Goal: Information Seeking & Learning: Learn about a topic

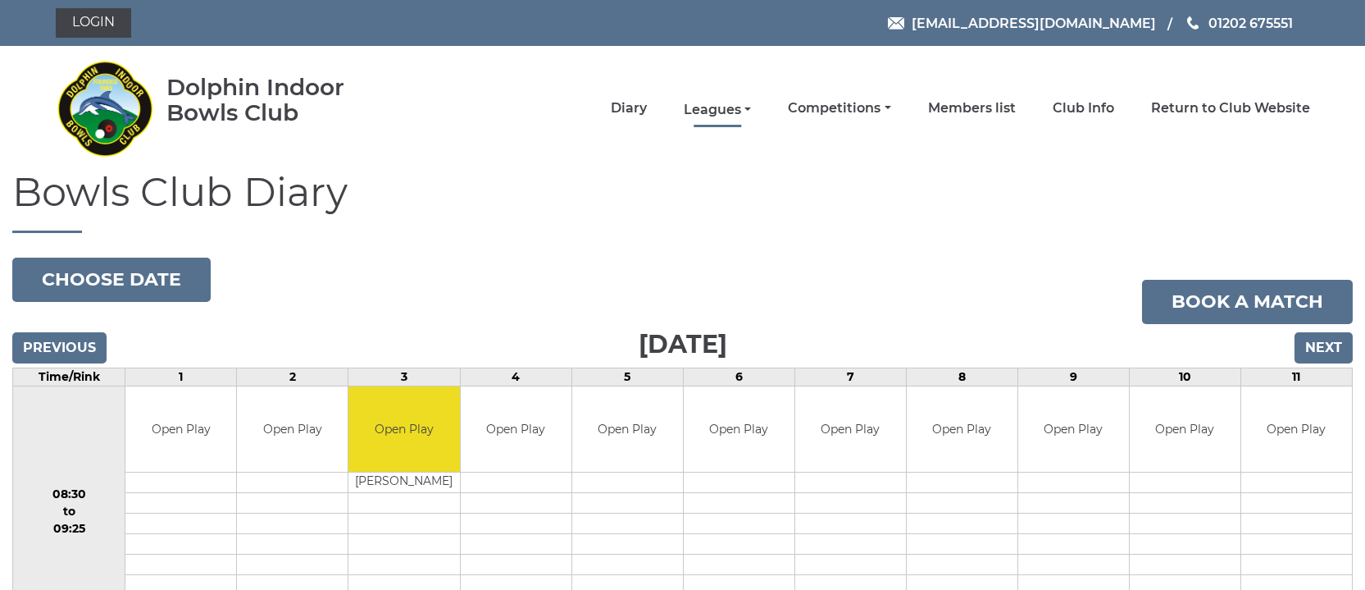
click at [751, 107] on link "Leagues" at bounding box center [717, 110] width 67 height 18
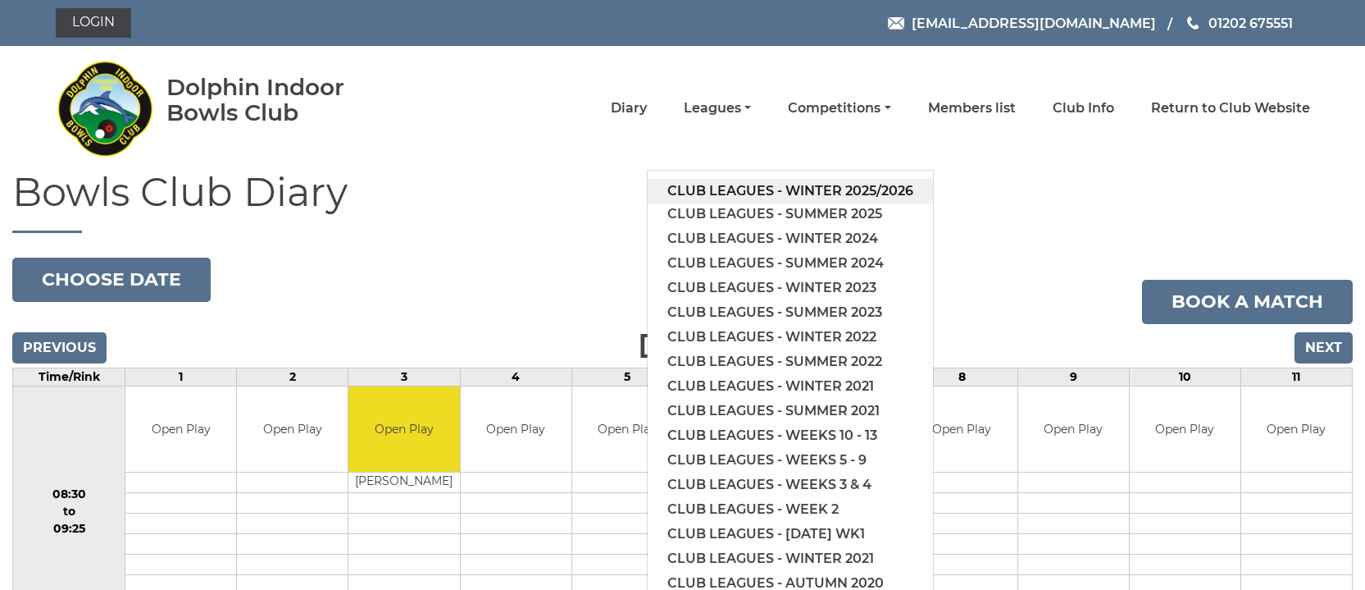
click at [781, 194] on link "Club leagues - Winter 2025/2026" at bounding box center [790, 191] width 285 height 25
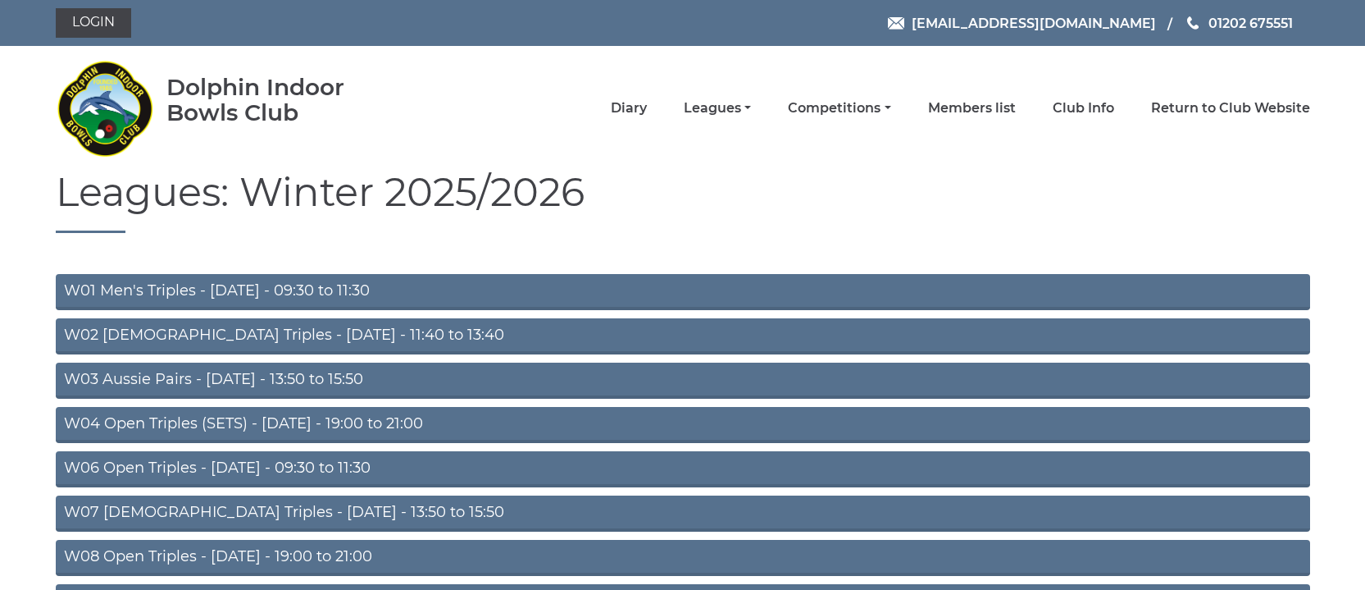
click at [139, 465] on link "W06 Open Triples - [DATE] - 09:30 to 11:30" at bounding box center [683, 469] width 1255 height 36
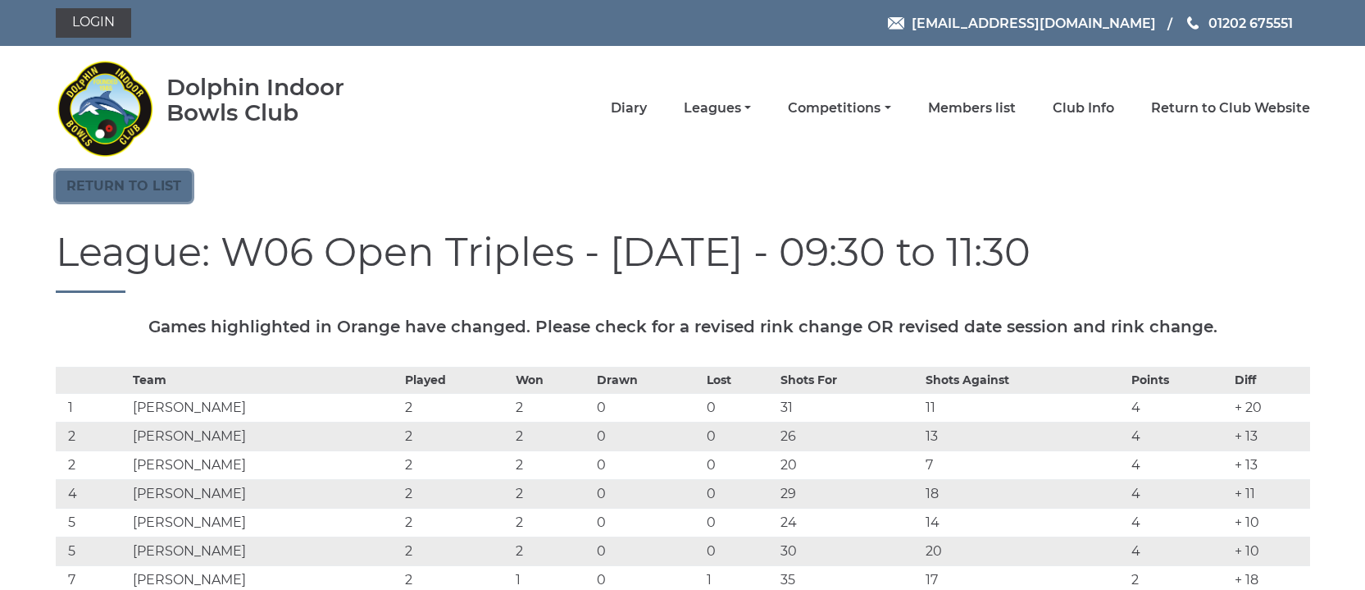
click at [136, 183] on link "Return to list" at bounding box center [124, 186] width 136 height 31
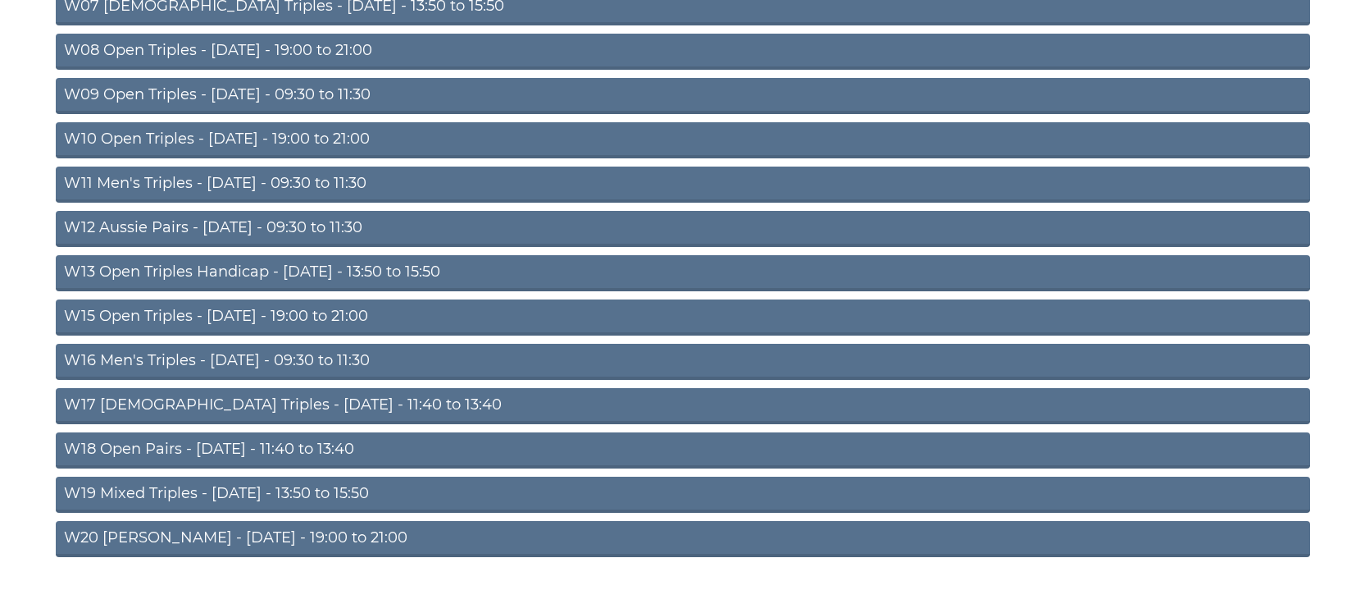
scroll to position [512, 0]
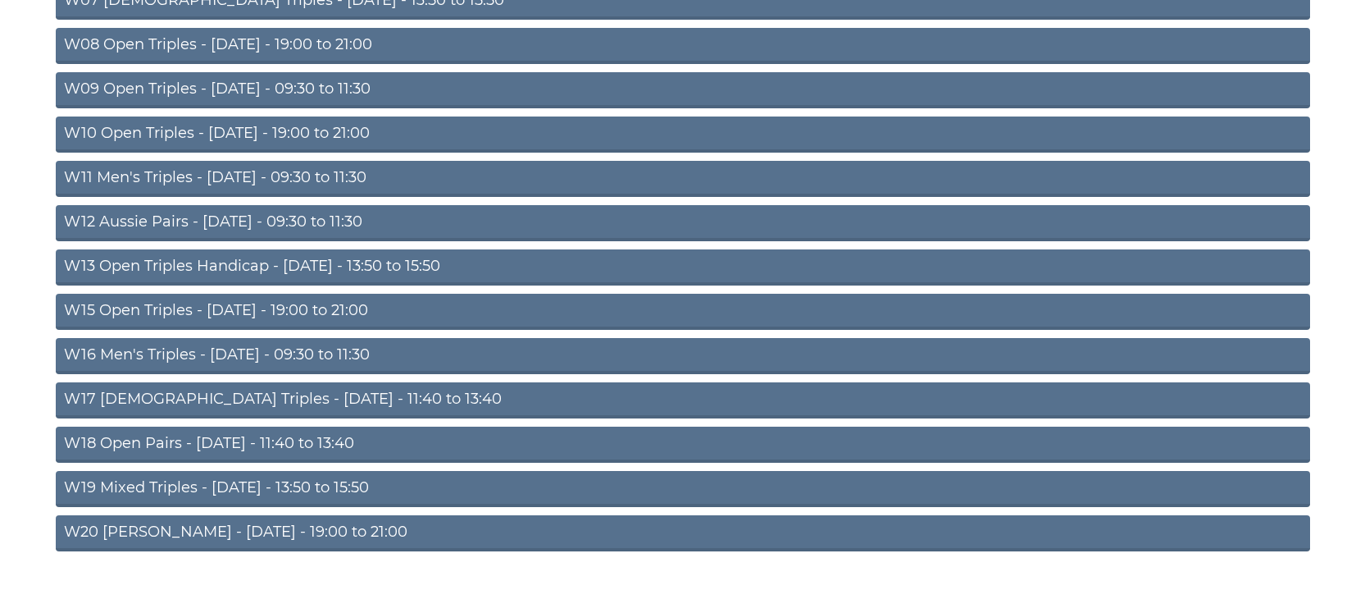
click at [157, 169] on link "W11 Men's Triples - [DATE] - 09:30 to 11:30" at bounding box center [683, 179] width 1255 height 36
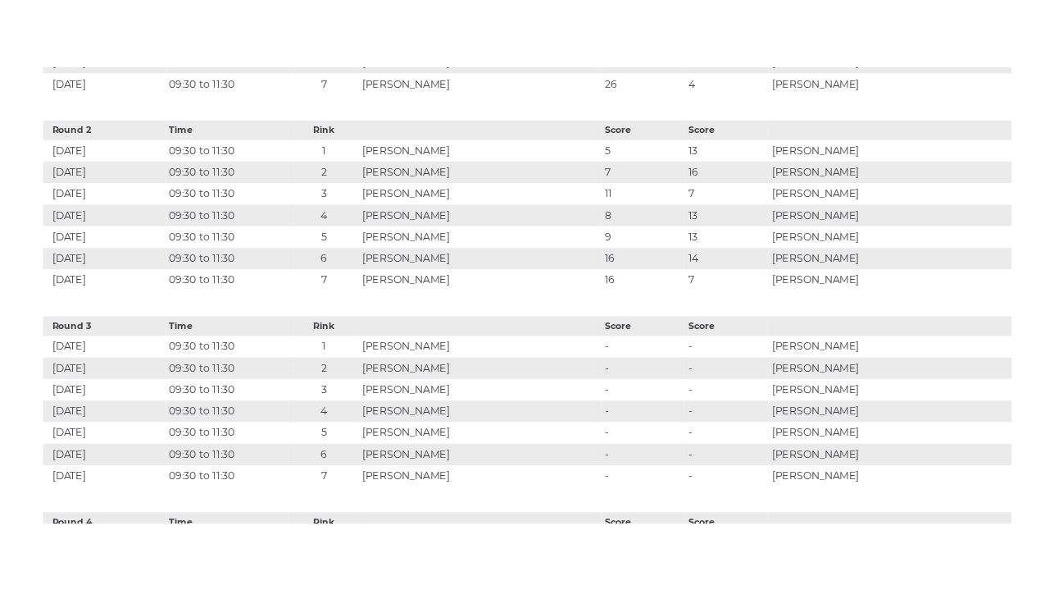
scroll to position [1186, 0]
